Goal: Information Seeking & Learning: Find specific fact

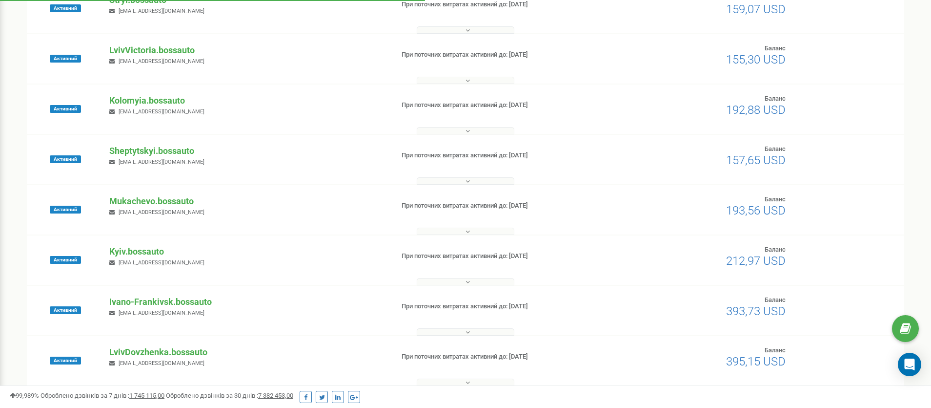
scroll to position [212, 0]
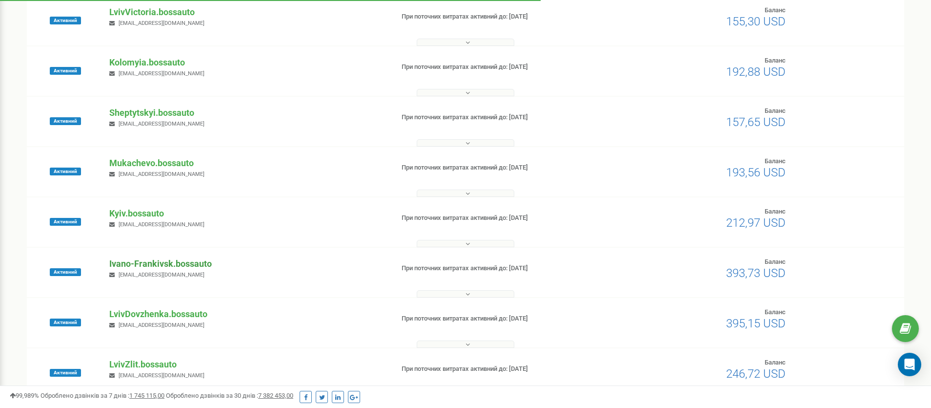
click at [141, 264] on p "Ivano-Frankivsk.bossauto" at bounding box center [247, 263] width 276 height 13
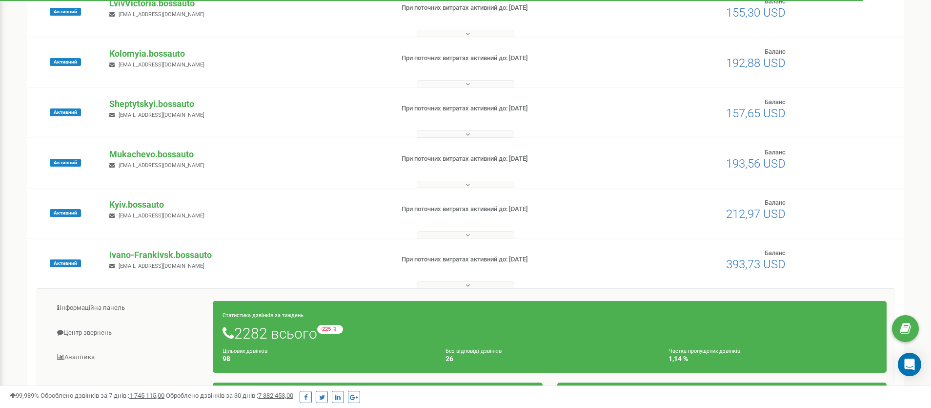
scroll to position [231, 0]
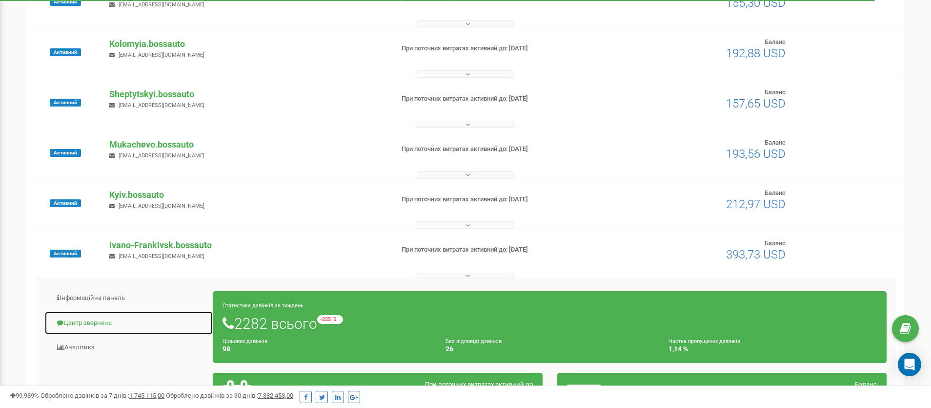
click at [91, 322] on link "Центр звернень" at bounding box center [128, 323] width 169 height 24
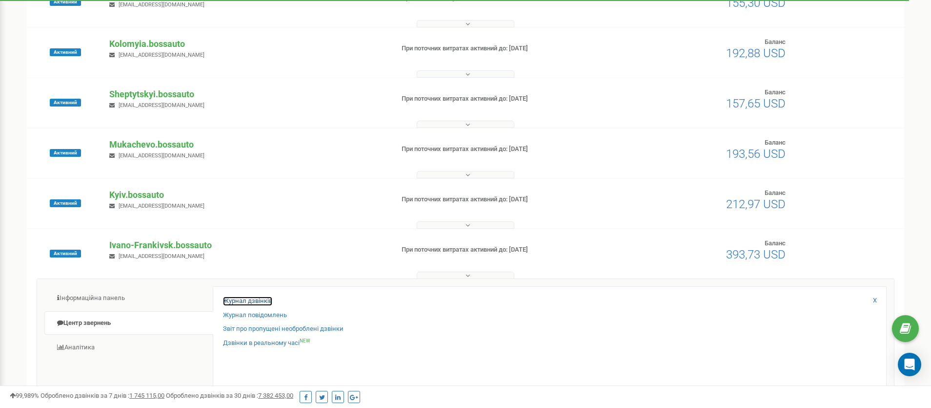
click at [252, 301] on link "Журнал дзвінків" at bounding box center [247, 300] width 49 height 9
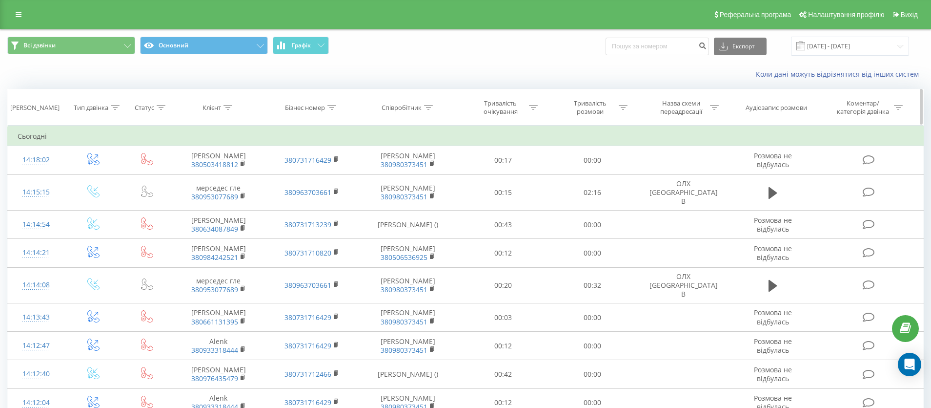
click at [229, 107] on icon at bounding box center [228, 107] width 9 height 5
click at [201, 182] on input "text" at bounding box center [219, 177] width 86 height 17
paste input "93 141 6075"
click at [198, 178] on input "93 141 6075" at bounding box center [219, 177] width 86 height 17
click at [186, 176] on input "93 1416075" at bounding box center [219, 177] width 86 height 17
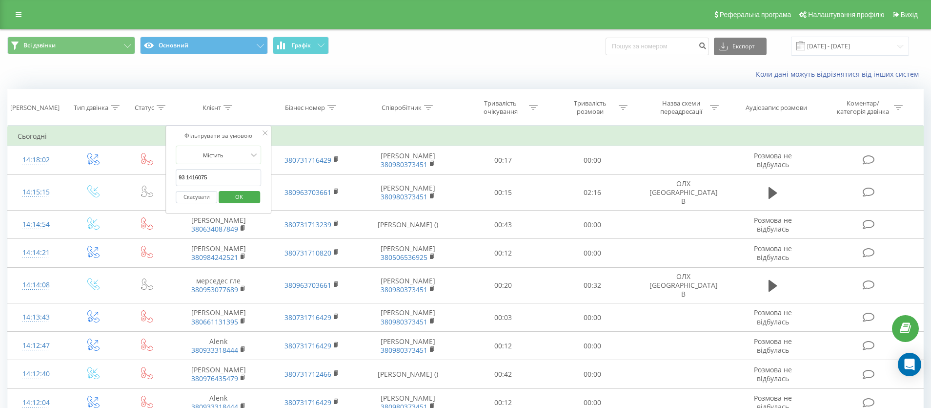
type input "931416075"
click at [245, 197] on span "OK" at bounding box center [238, 196] width 27 height 15
